Goal: Navigation & Orientation: Find specific page/section

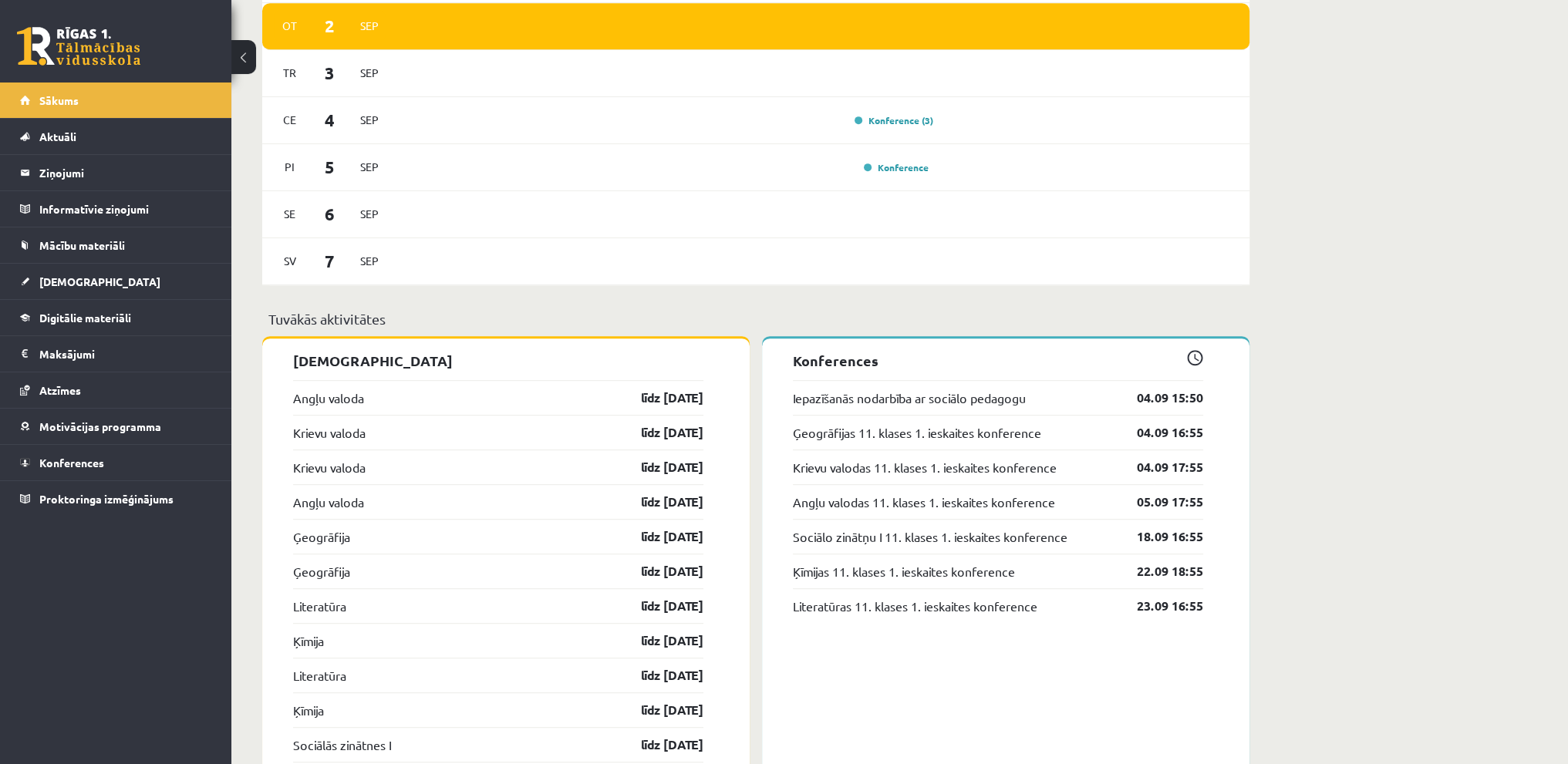
scroll to position [1157, 0]
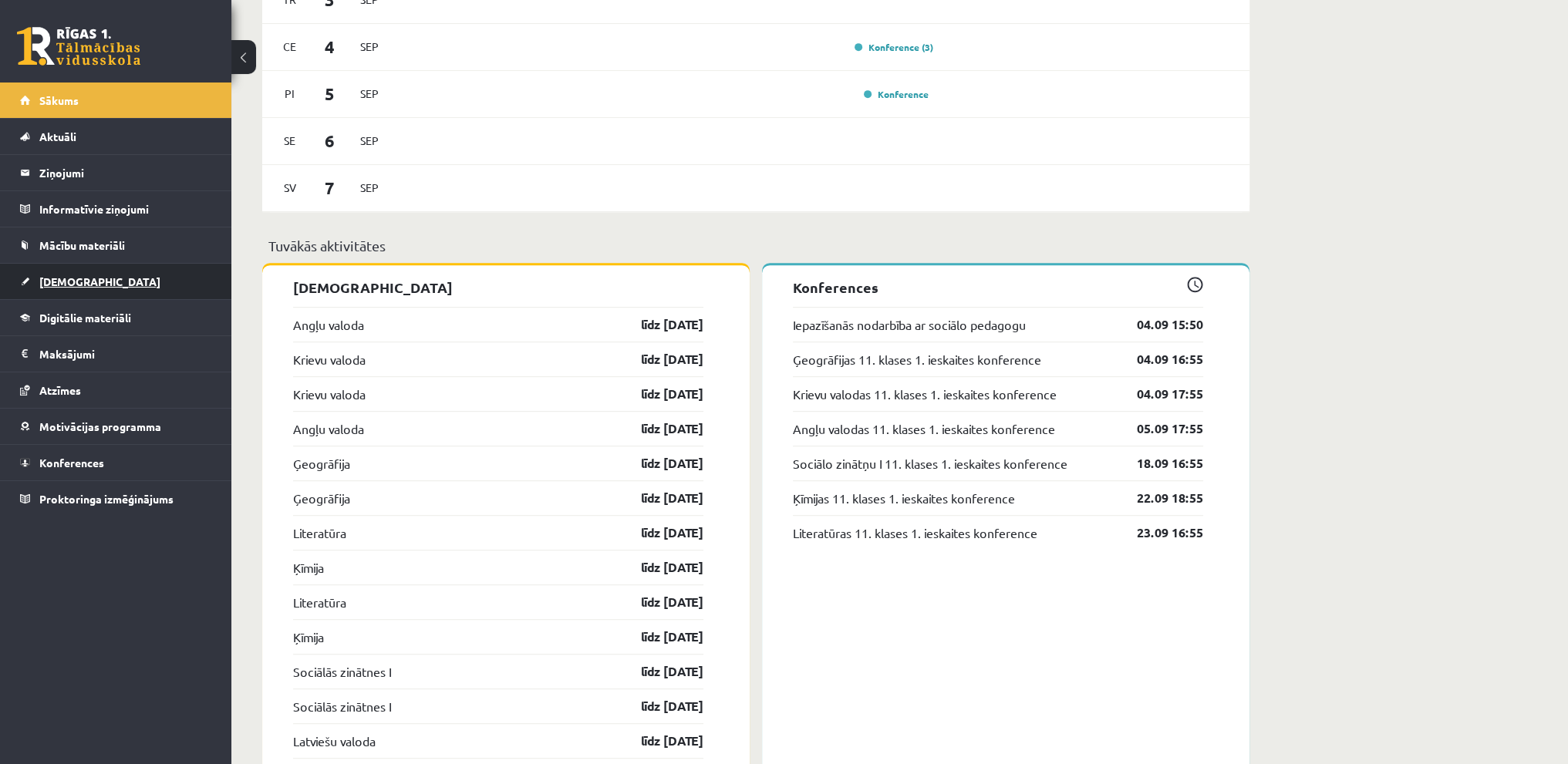
click at [138, 271] on link "[DEMOGRAPHIC_DATA]" at bounding box center [116, 282] width 192 height 36
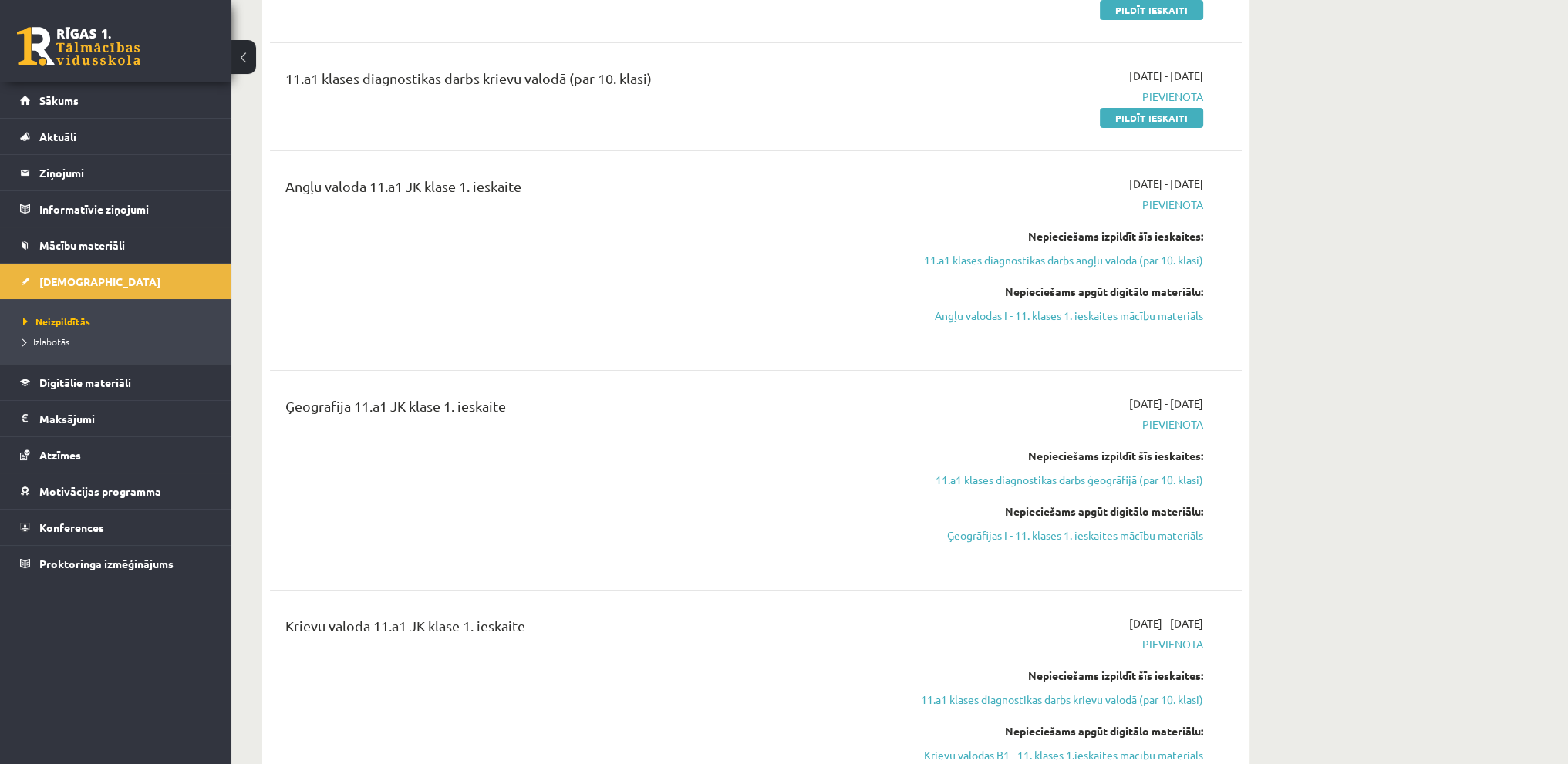
scroll to position [463, 0]
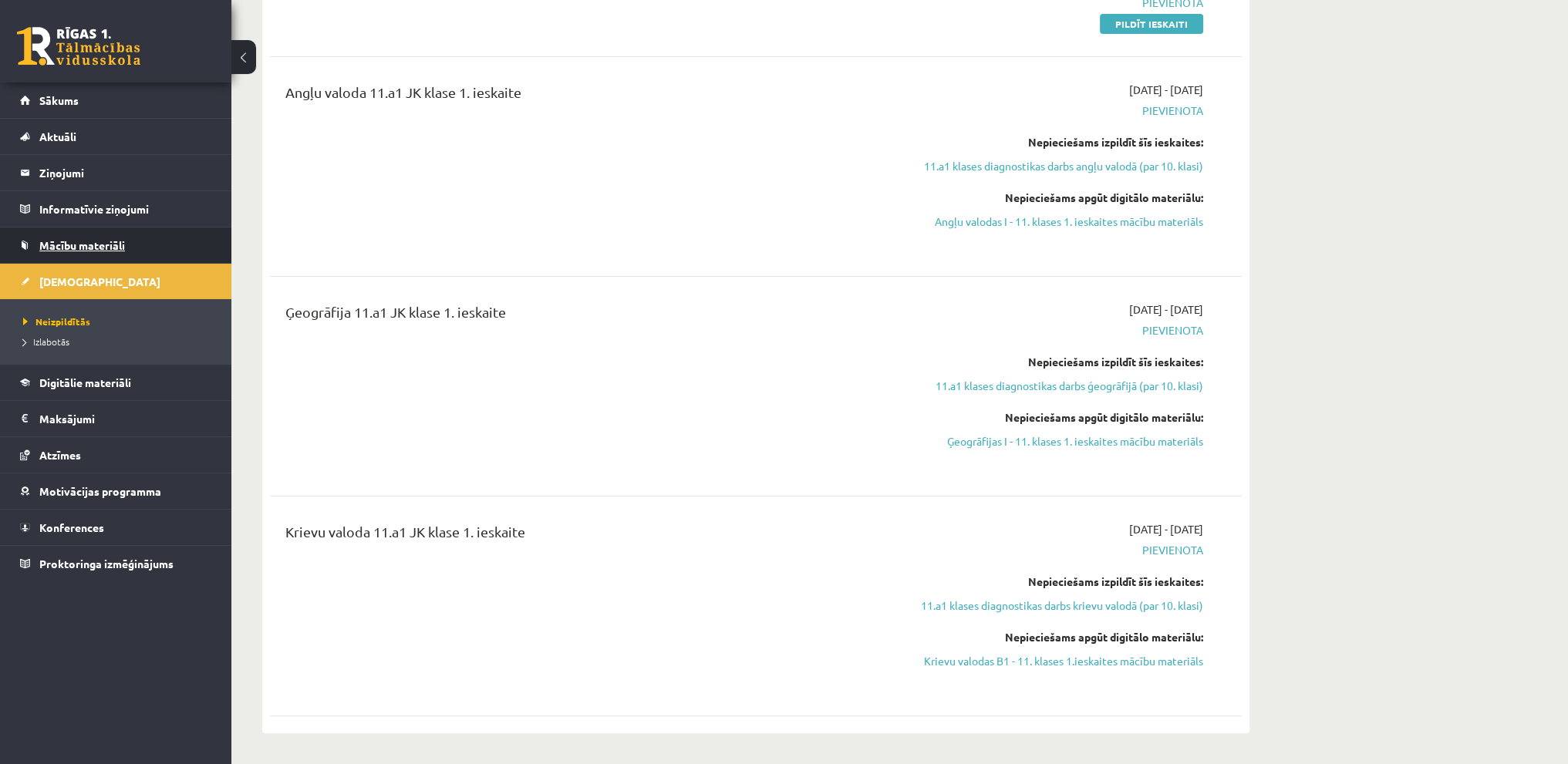
click at [119, 247] on span "Mācību materiāli" at bounding box center [82, 245] width 85 height 13
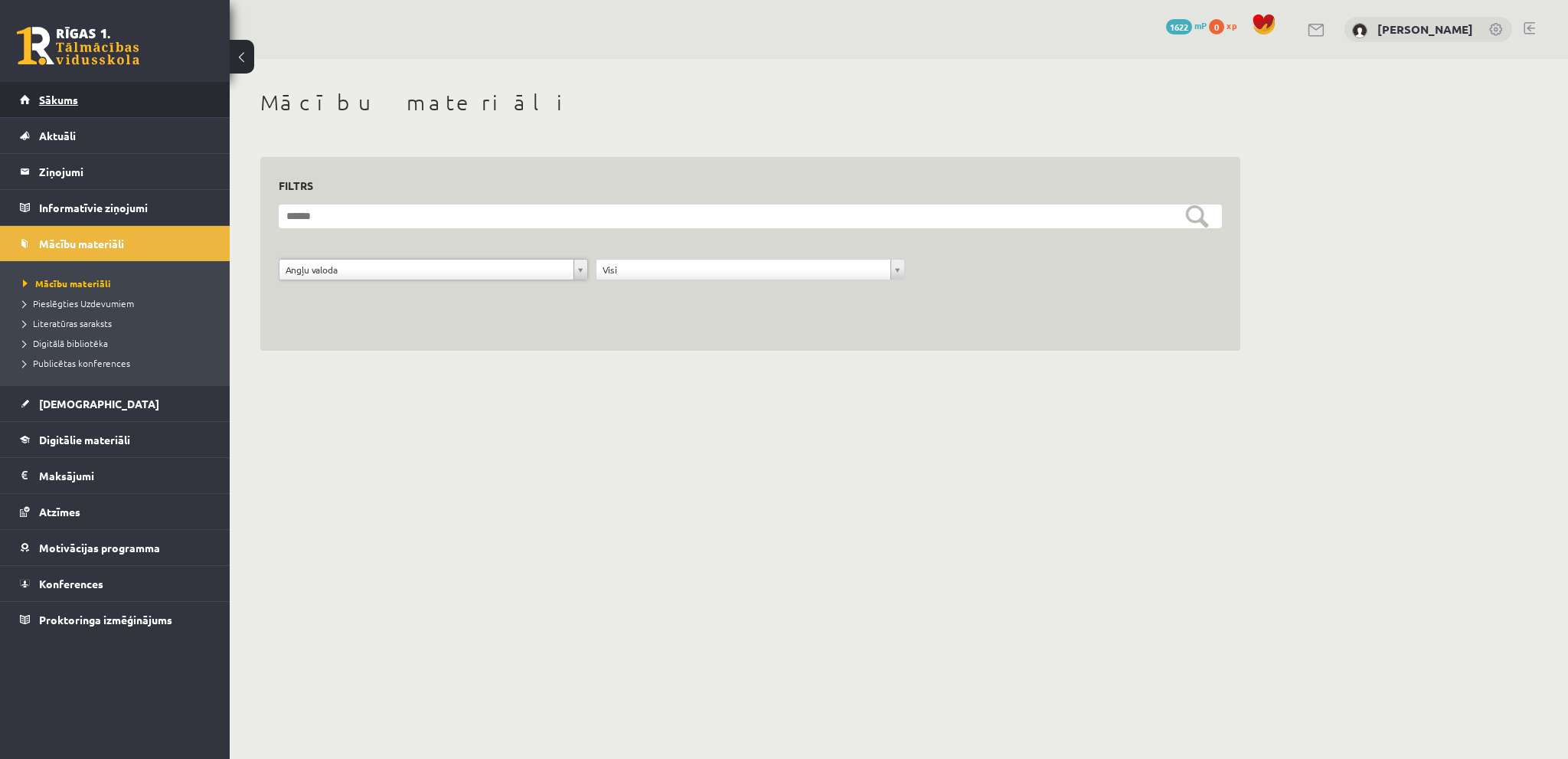
click at [69, 104] on span "Sākums" at bounding box center [59, 99] width 39 height 13
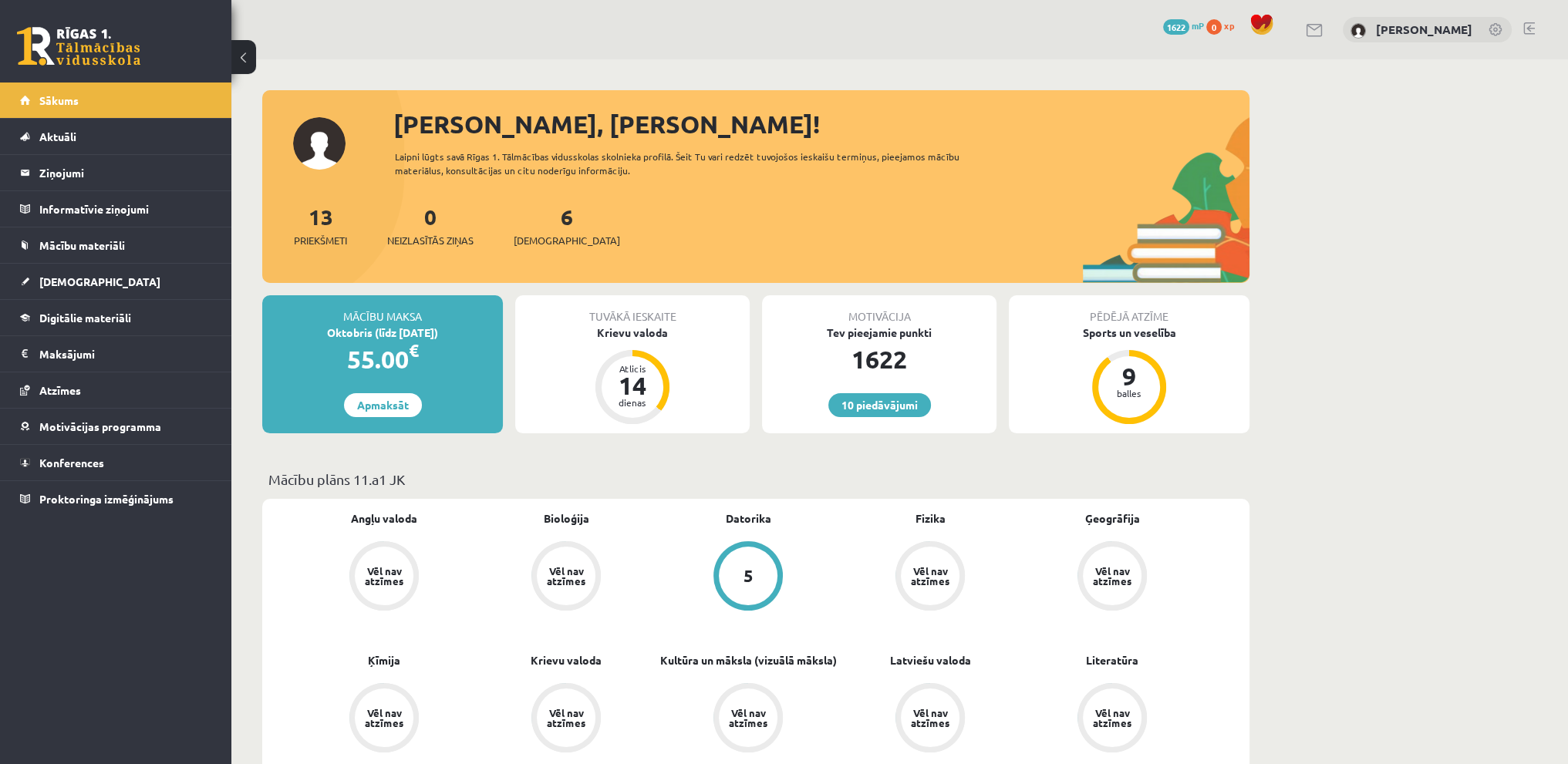
click at [1529, 30] on link at bounding box center [1529, 29] width 12 height 13
